Goal: Information Seeking & Learning: Check status

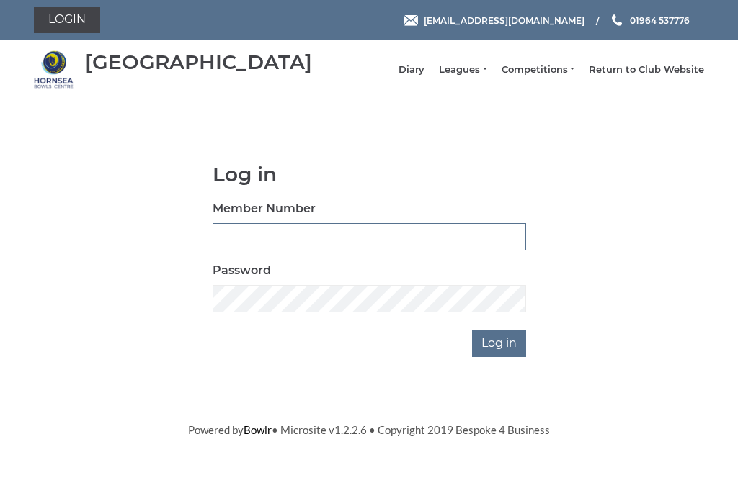
click at [283, 243] on input "Member Number" at bounding box center [368, 236] width 313 height 27
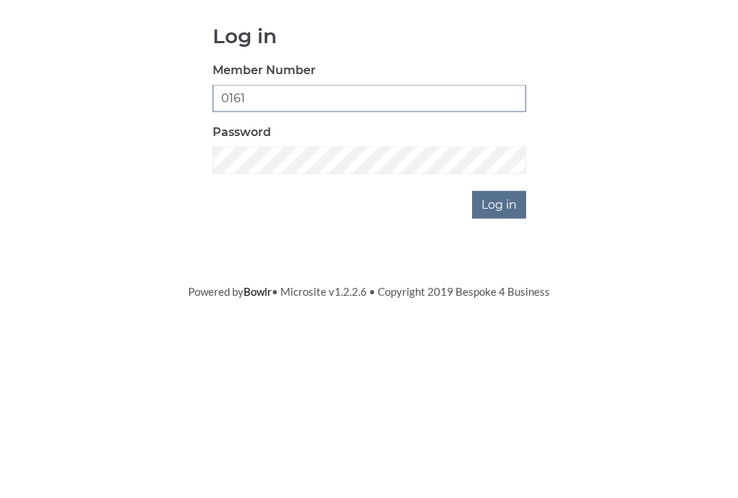
type input "0161"
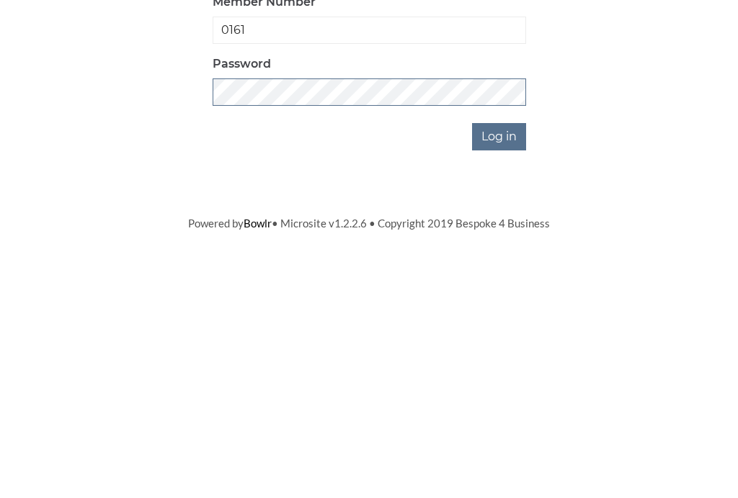
click at [500, 330] on input "Log in" at bounding box center [499, 343] width 54 height 27
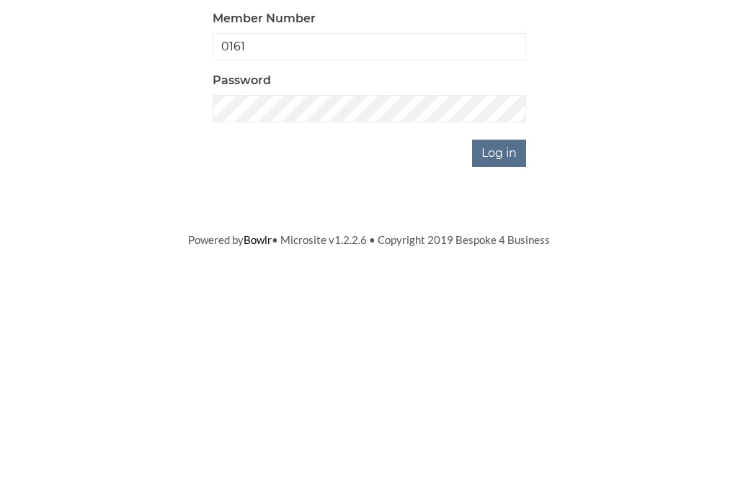
click at [514, 377] on input "Log in" at bounding box center [499, 390] width 54 height 27
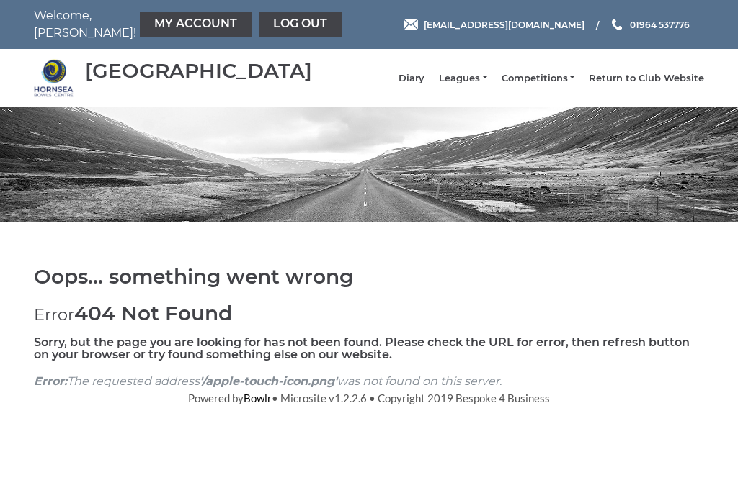
click at [170, 27] on link "My Account" at bounding box center [196, 25] width 112 height 26
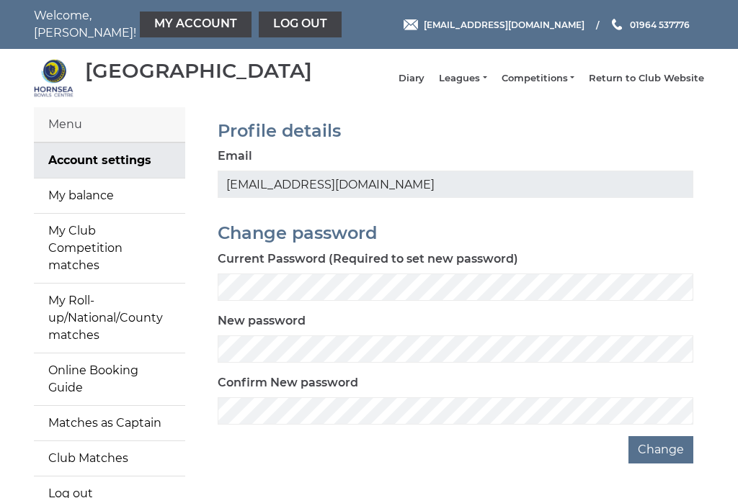
click at [486, 83] on link "Leagues" at bounding box center [463, 78] width 48 height 13
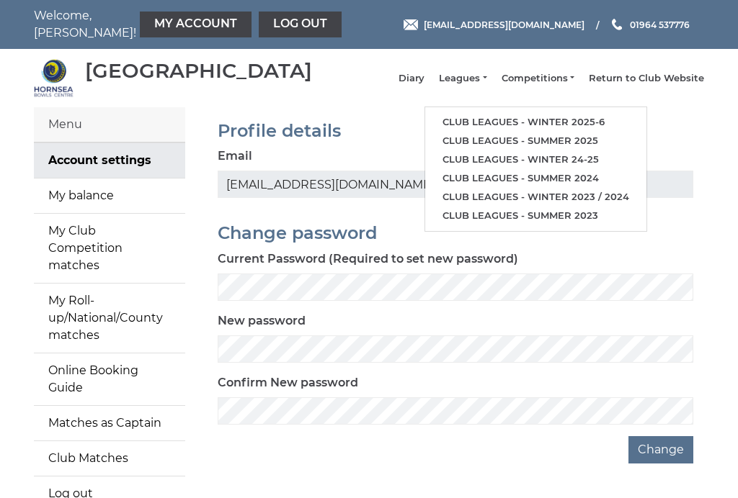
click at [579, 125] on link "Club leagues - Winter 2025-6" at bounding box center [535, 122] width 221 height 19
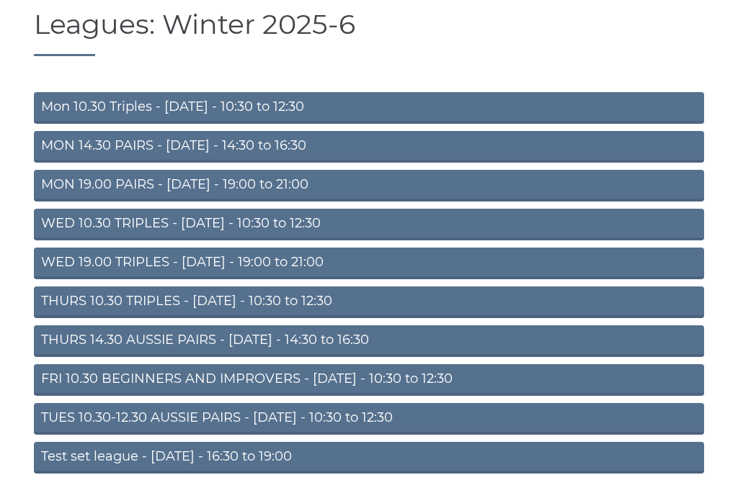
scroll to position [106, 0]
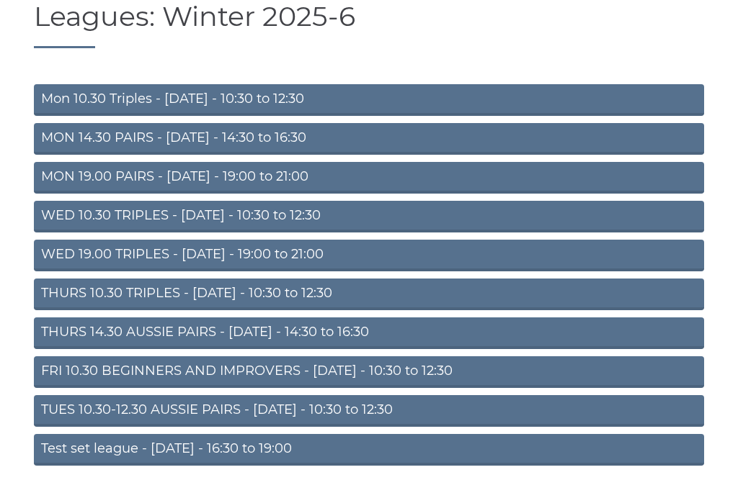
click at [329, 345] on link "THURS 14.30 AUSSIE PAIRS - [DATE] - 14:30 to 16:30" at bounding box center [369, 334] width 670 height 32
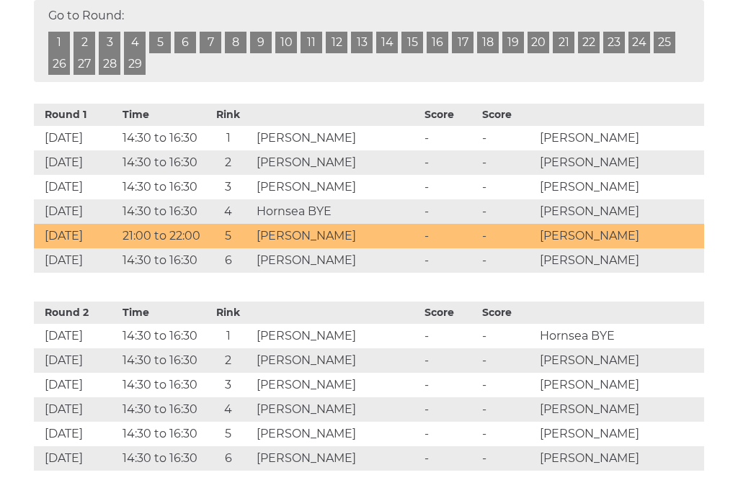
scroll to position [714, 0]
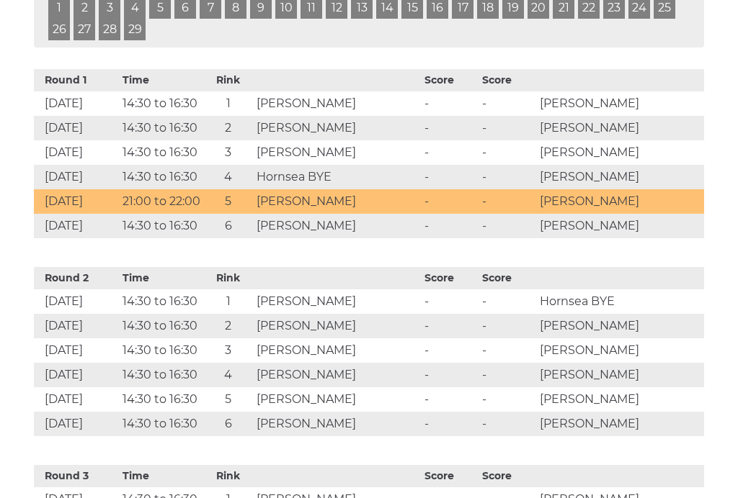
click at [650, 238] on td "Colin Wright" at bounding box center [620, 226] width 168 height 24
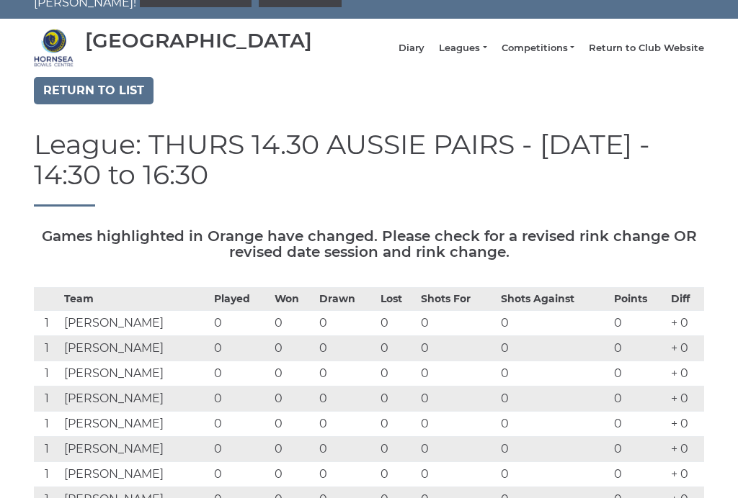
scroll to position [30, 0]
click at [424, 55] on link "Diary" at bounding box center [411, 48] width 26 height 13
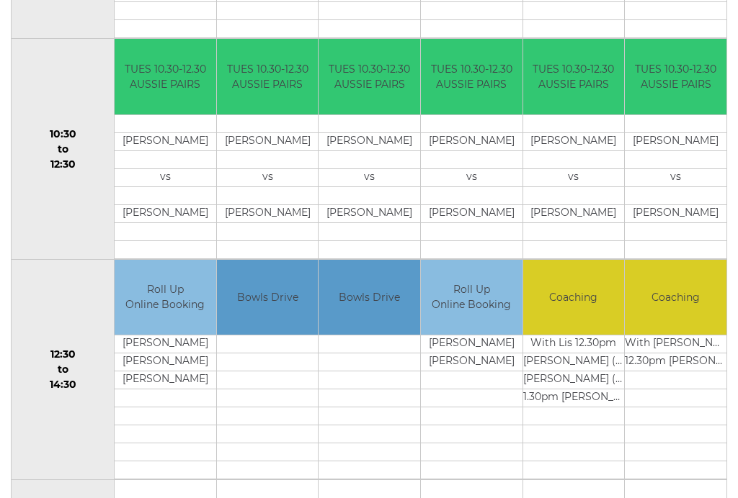
scroll to position [465, 0]
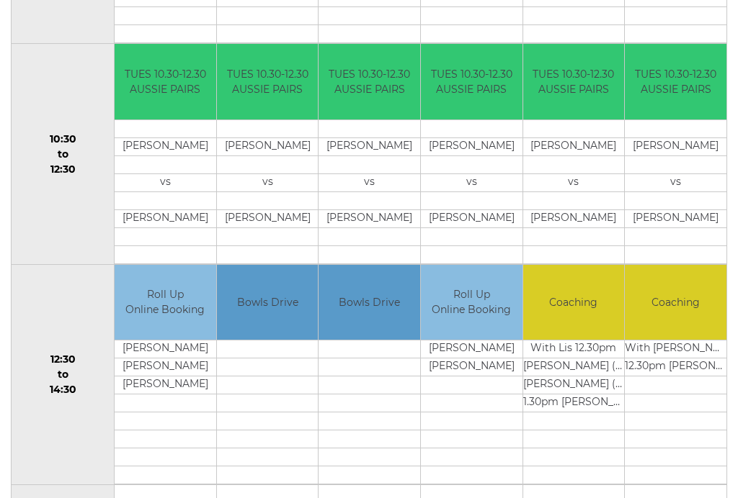
click at [421, 282] on td "Roll Up Online Booking" at bounding box center [472, 303] width 102 height 76
click at [560, 23] on td at bounding box center [574, 16] width 102 height 18
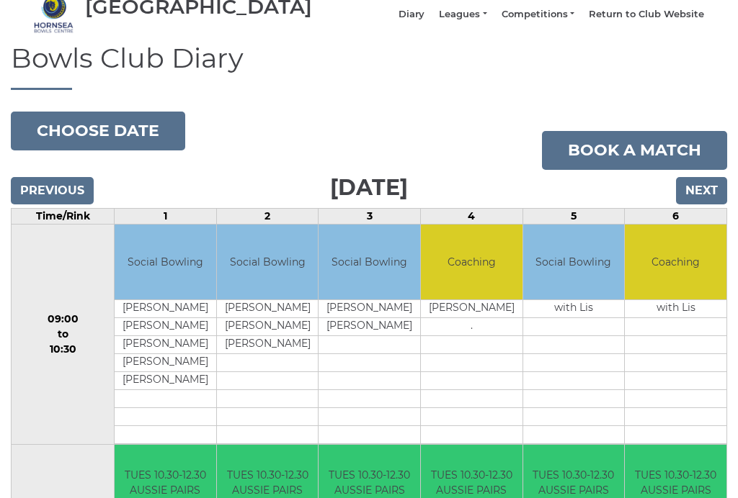
scroll to position [0, 0]
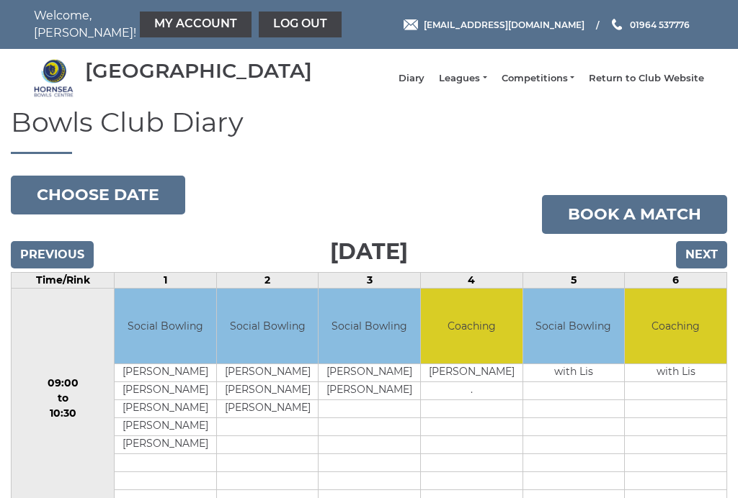
click at [264, 22] on link "Log out" at bounding box center [300, 25] width 83 height 26
